Goal: Navigation & Orientation: Find specific page/section

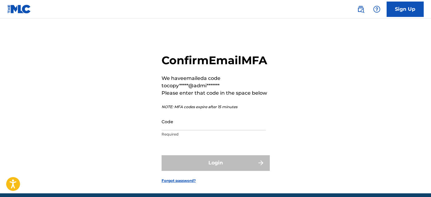
click at [117, 35] on div "Confirm Email MFA We have emailed a code to copy*****@admi******* Please enter …" at bounding box center [215, 114] width 431 height 160
click at [200, 131] on input "Code" at bounding box center [213, 122] width 104 height 18
paste input "602907"
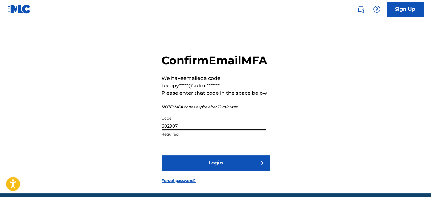
type input "602907"
click at [211, 171] on button "Login" at bounding box center [215, 163] width 108 height 15
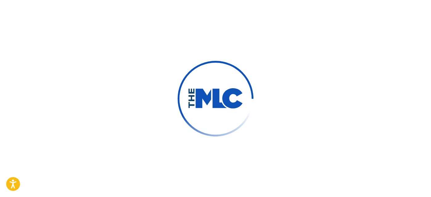
scroll to position [24, 0]
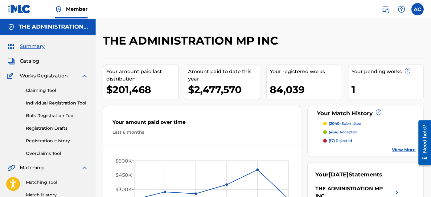
click at [95, 43] on div "Summary Catalog Works Registration Claiming Tool Individual Registration Tool B…" at bounding box center [47, 193] width 95 height 317
click at [22, 59] on span "Catalog" at bounding box center [29, 61] width 19 height 7
